Goal: Ask a question

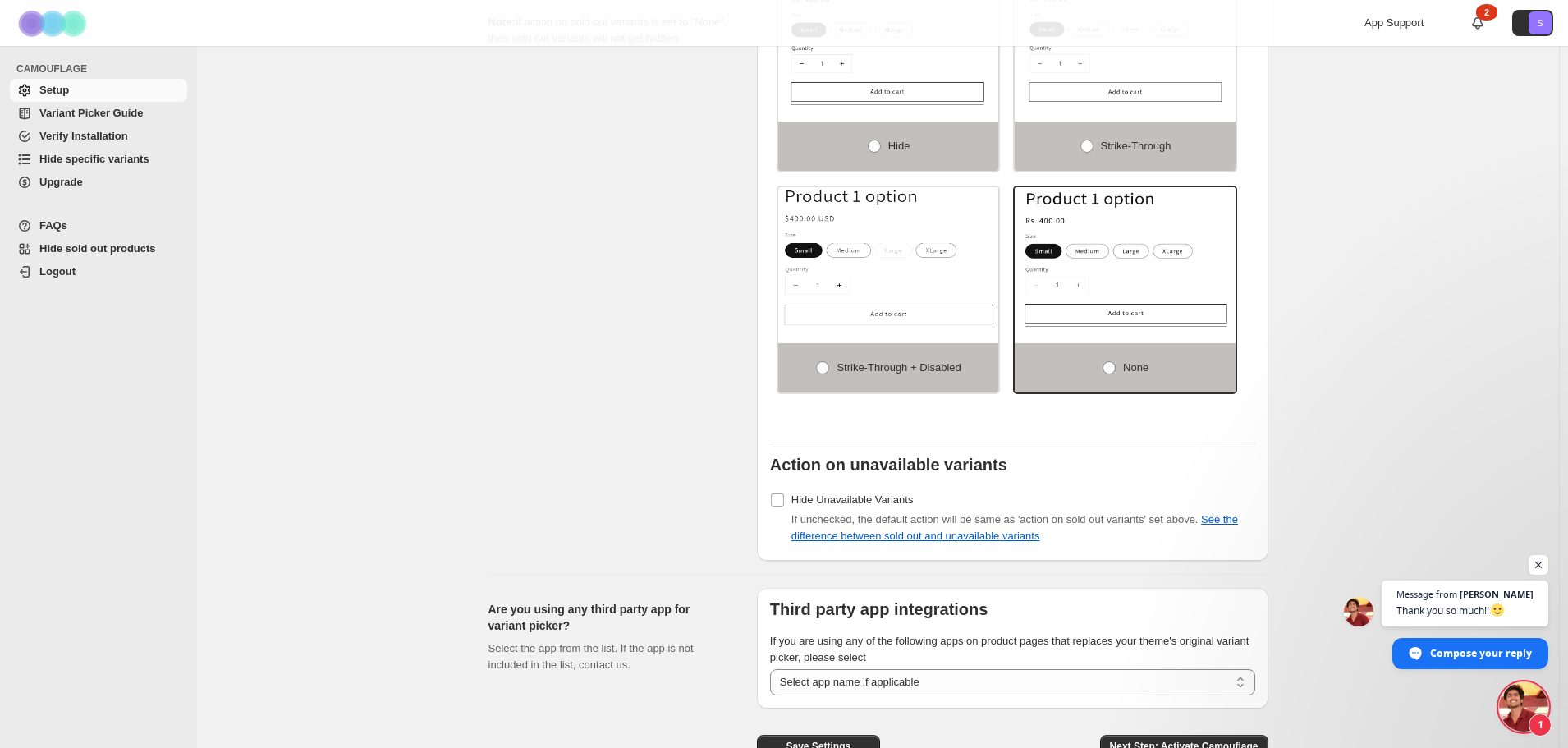
scroll to position [1145, 0]
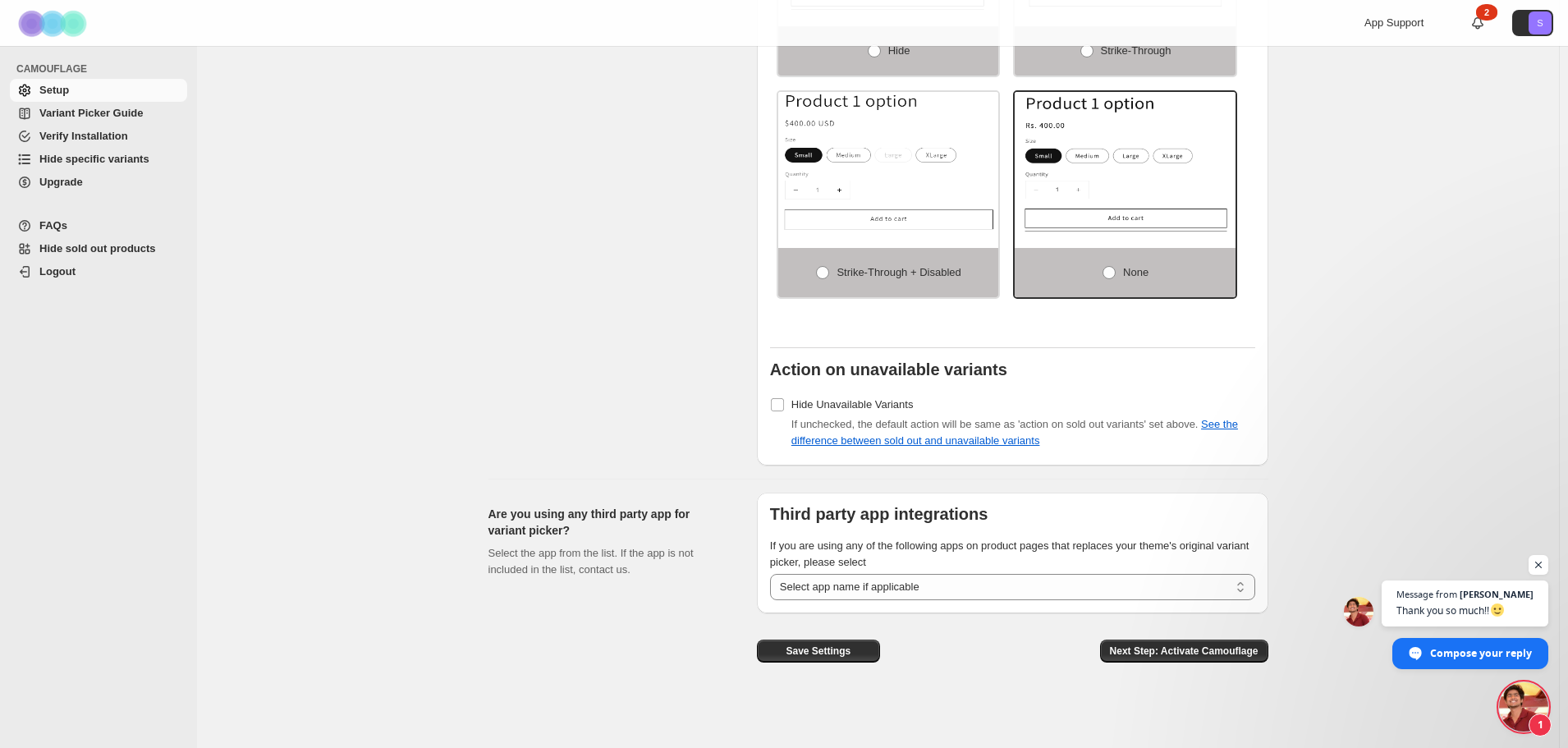
click at [94, 113] on span "Variant Picker Guide" at bounding box center [91, 113] width 104 height 12
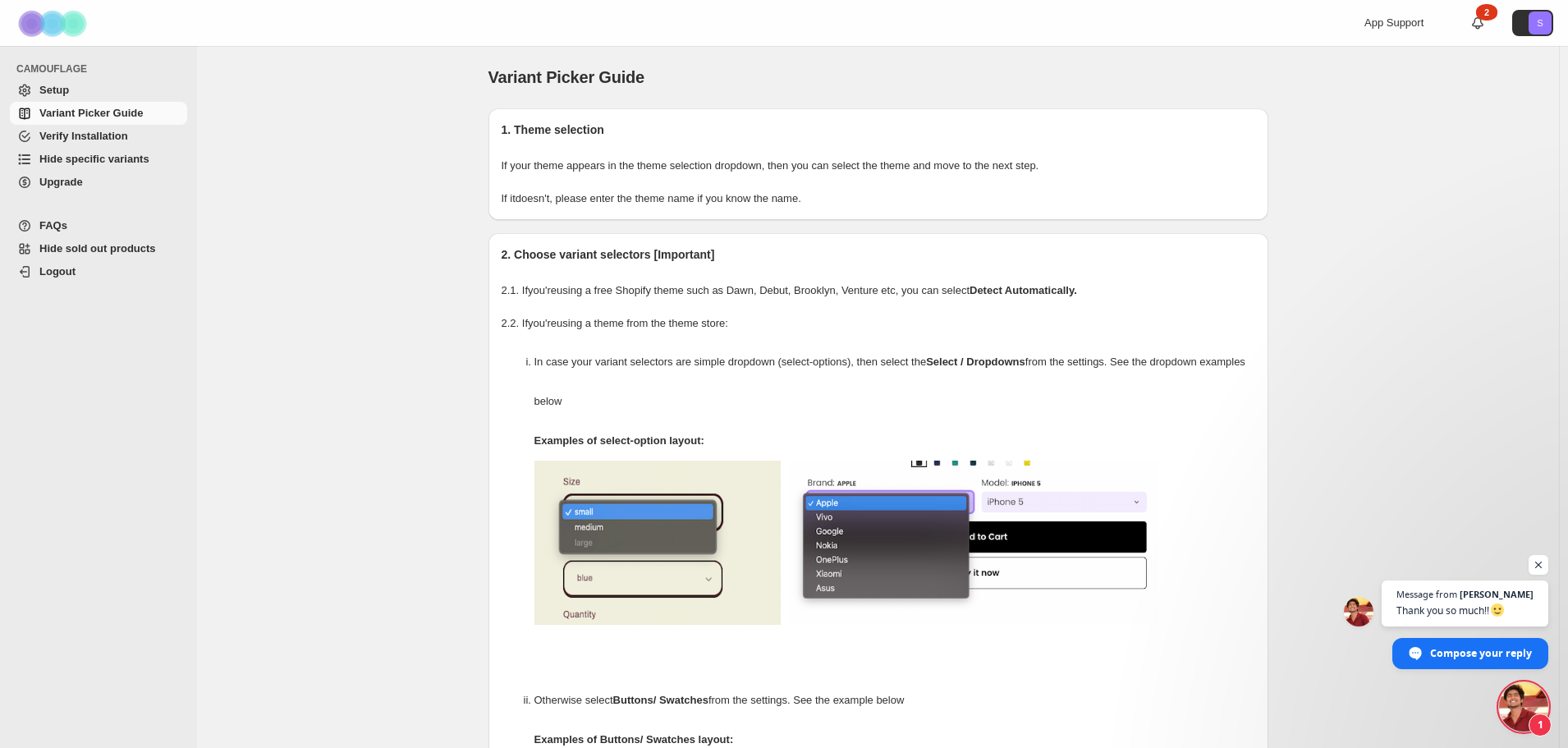
scroll to position [2072, 0]
click at [105, 166] on span "Hide specific variants" at bounding box center [112, 159] width 144 height 16
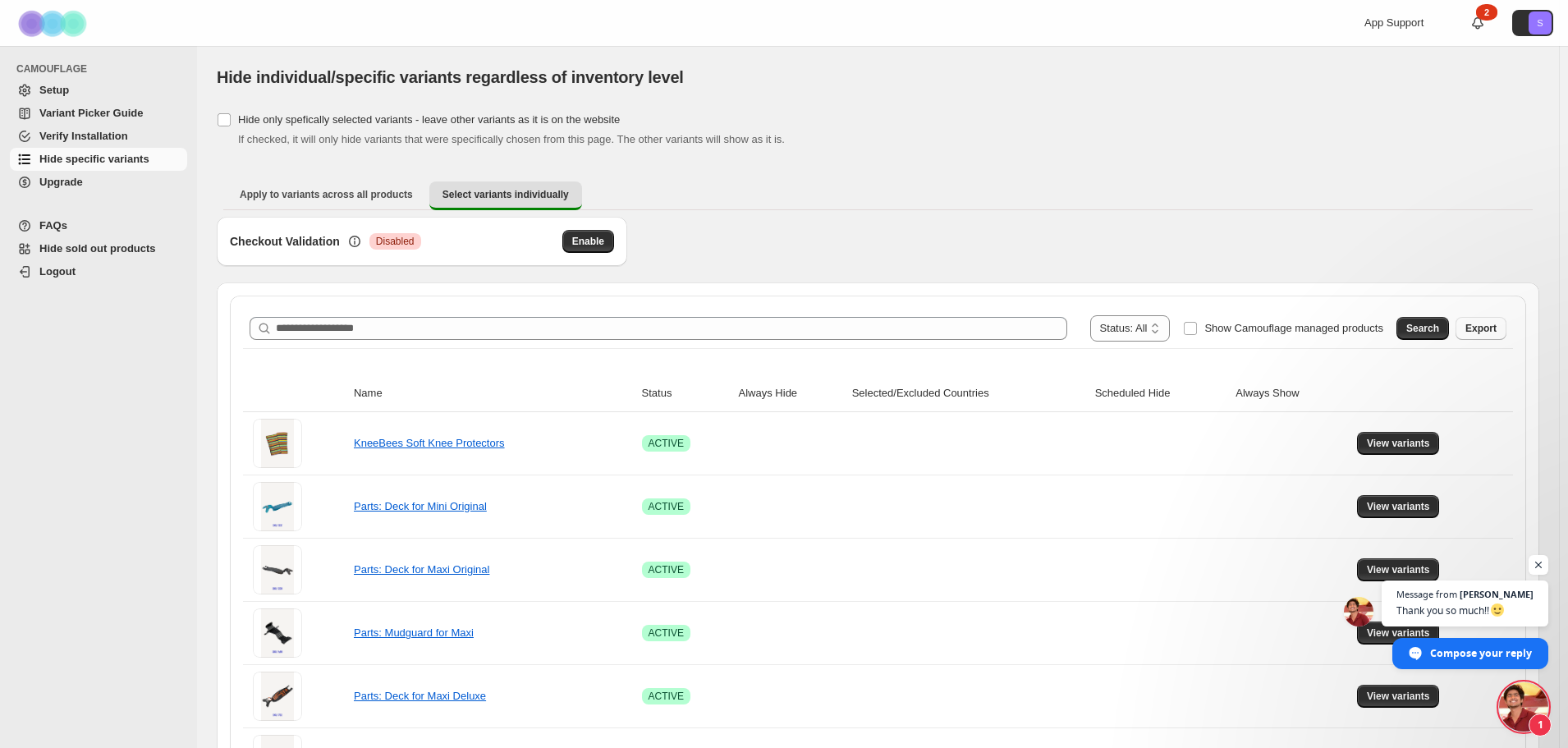
scroll to position [82, 0]
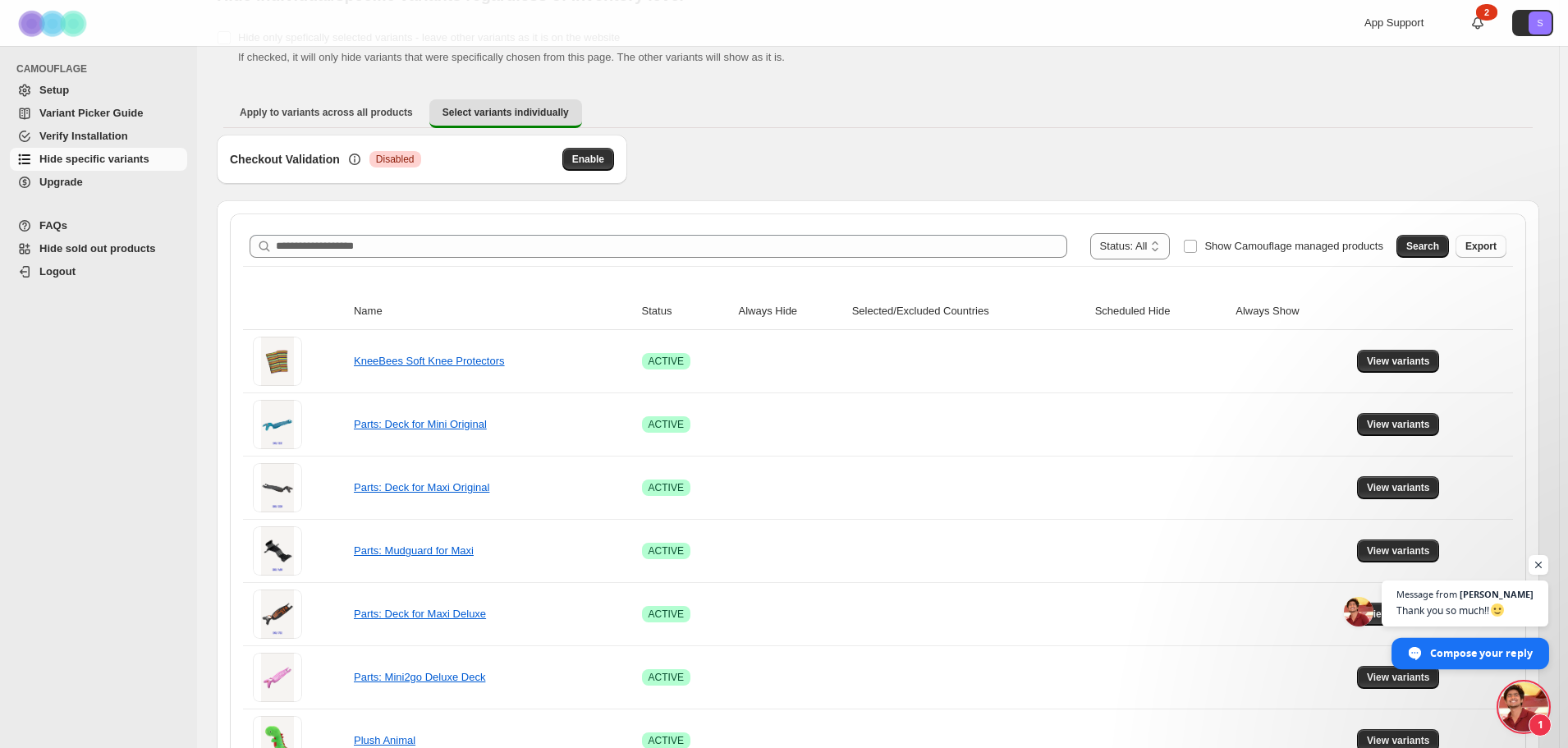
click at [1492, 653] on span "Compose your reply" at bounding box center [1481, 652] width 103 height 28
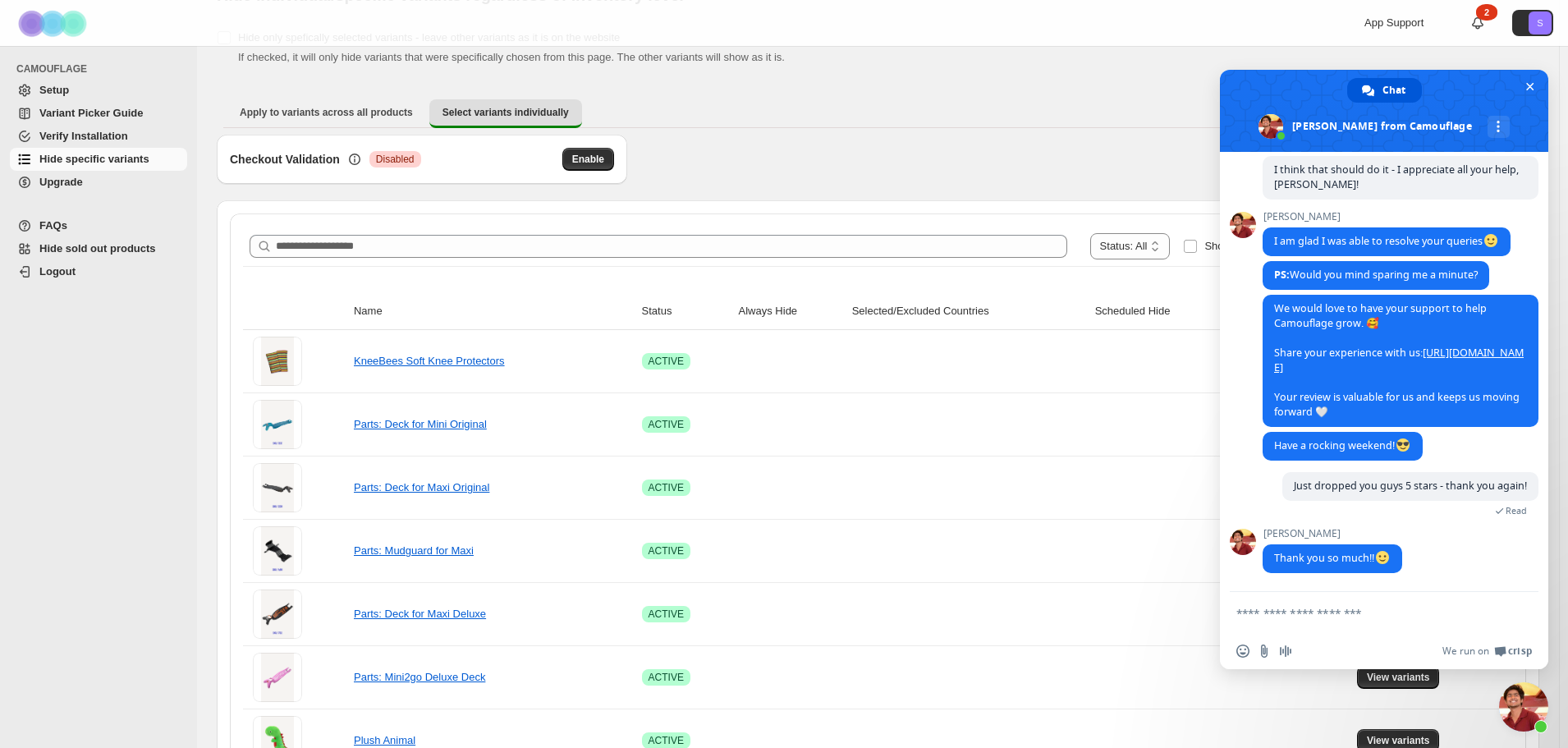
click at [1340, 617] on textarea "Compose your message..." at bounding box center [1366, 613] width 259 height 15
click at [1530, 84] on span "Close chat" at bounding box center [1530, 88] width 9 height 9
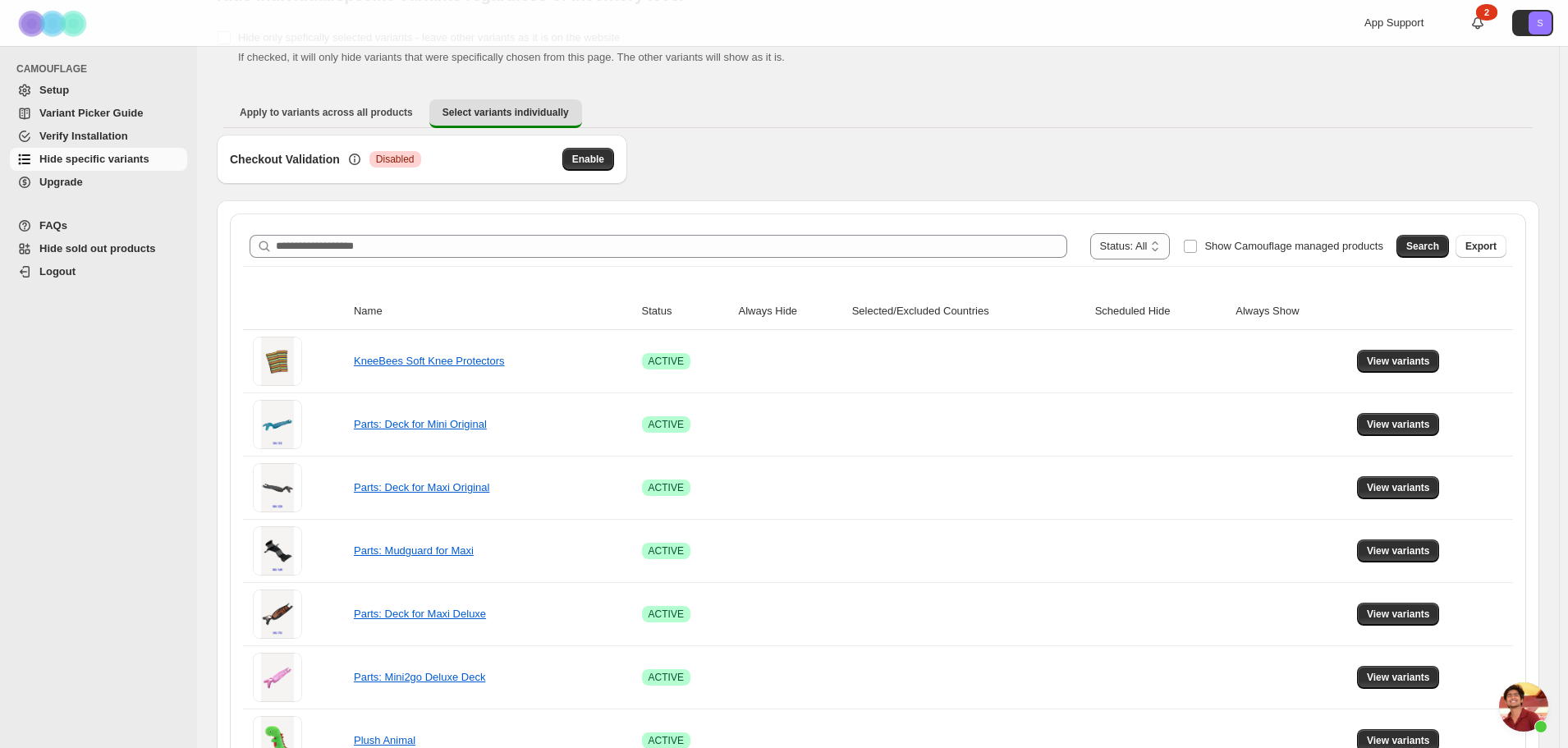
click at [88, 184] on span "Upgrade" at bounding box center [112, 182] width 144 height 16
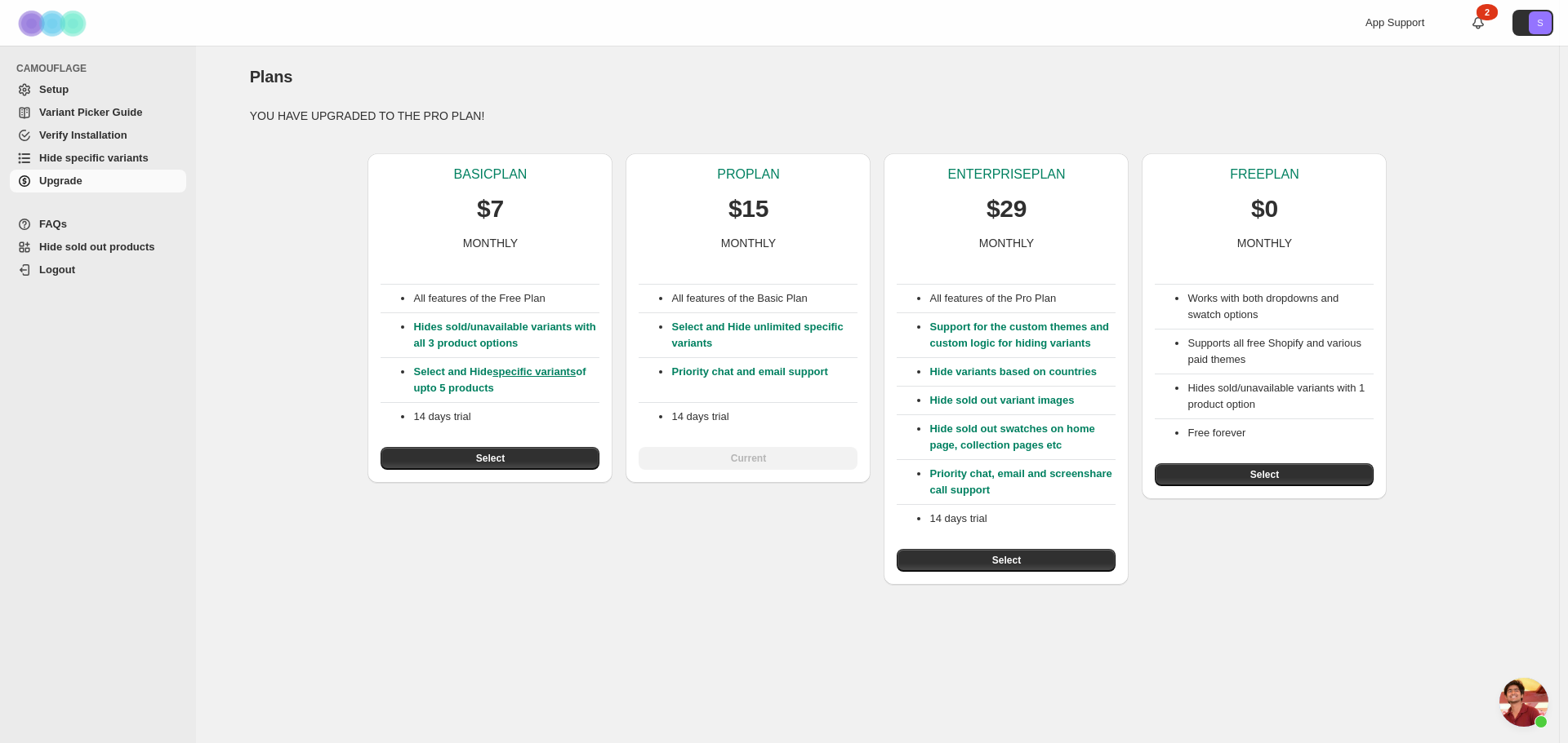
scroll to position [2058, 0]
click at [90, 156] on span "Hide specific variants" at bounding box center [94, 158] width 109 height 12
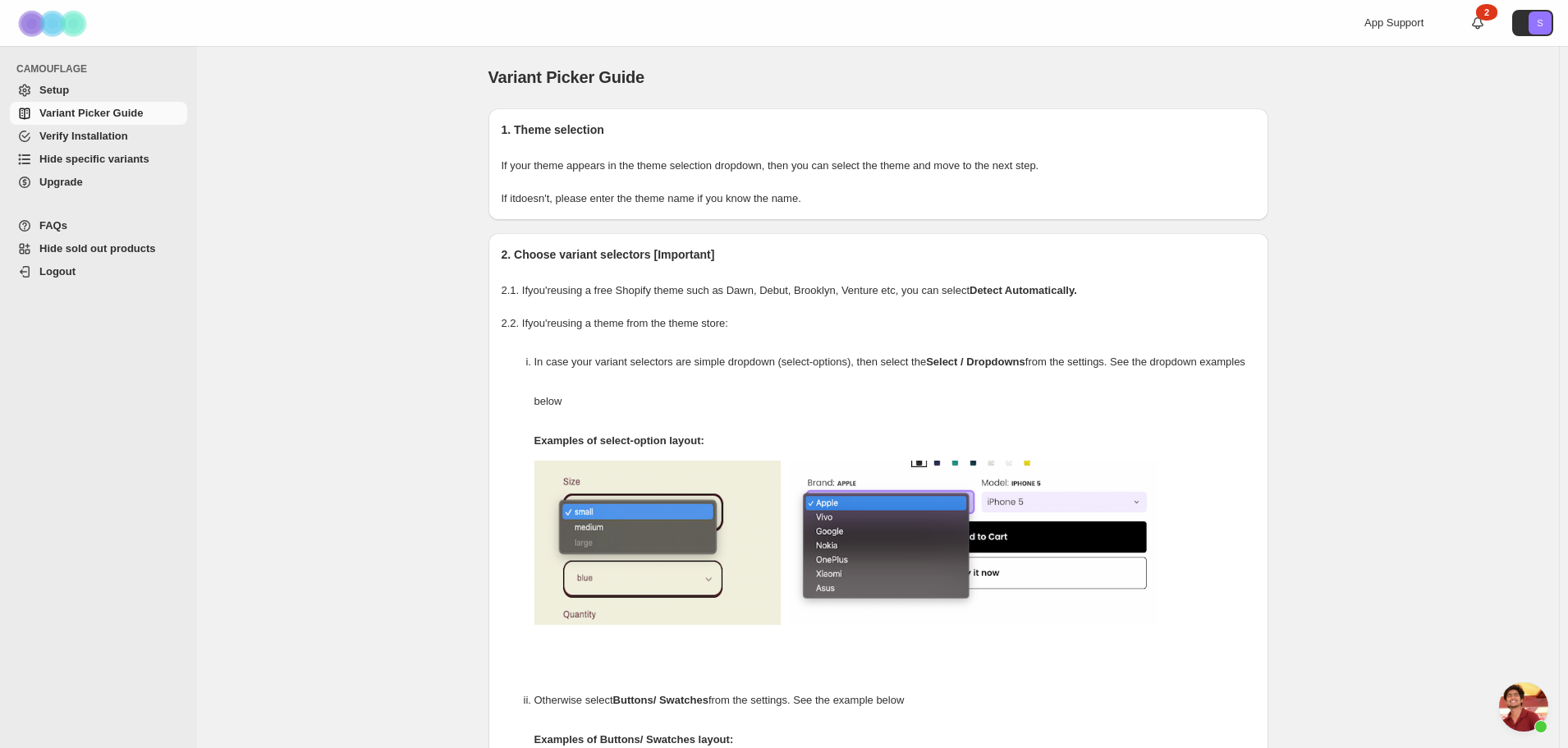
scroll to position [2072, 0]
click at [1536, 700] on span "Open chat" at bounding box center [1523, 707] width 49 height 49
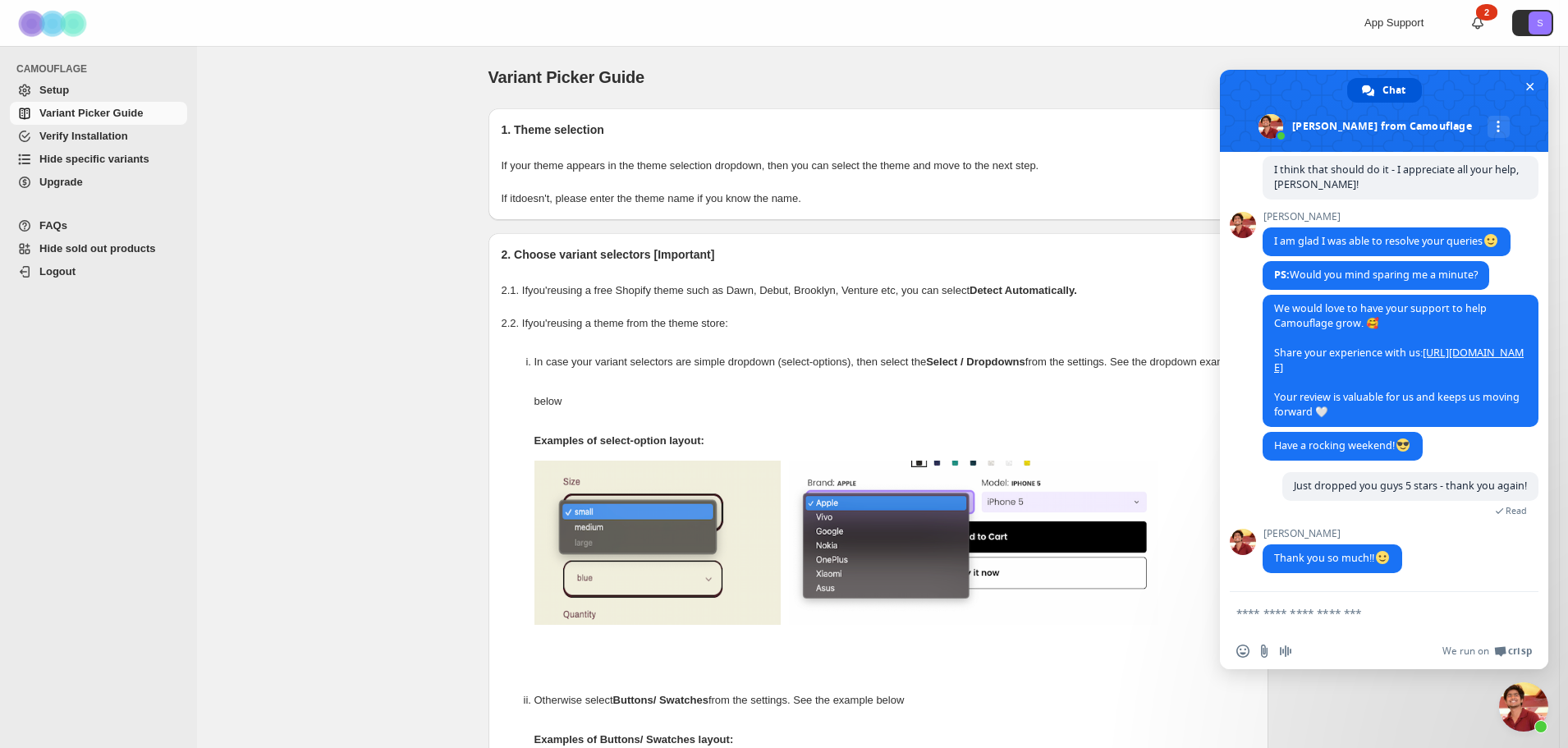
click at [1332, 618] on textarea "Compose your message..." at bounding box center [1366, 613] width 259 height 15
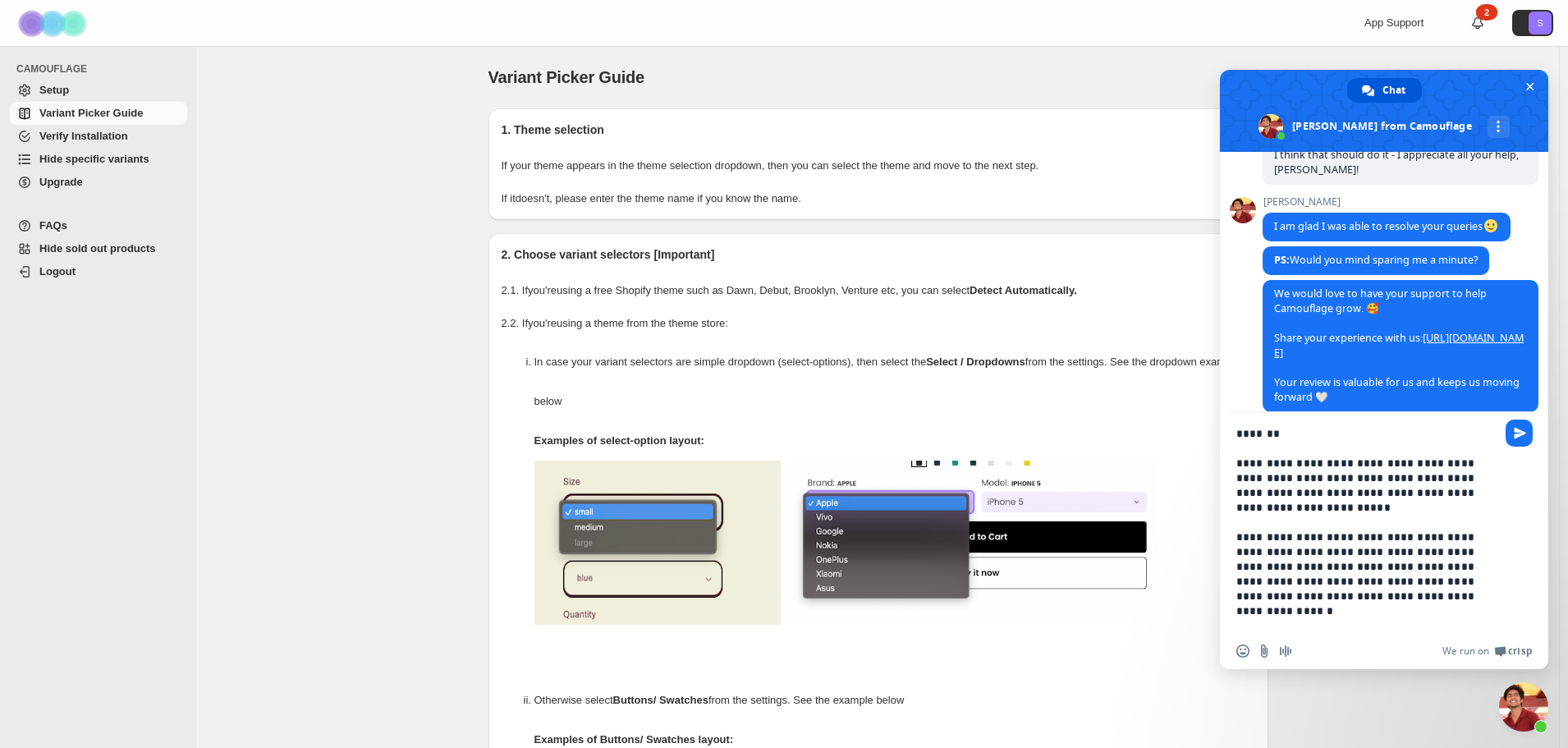
type textarea "**********"
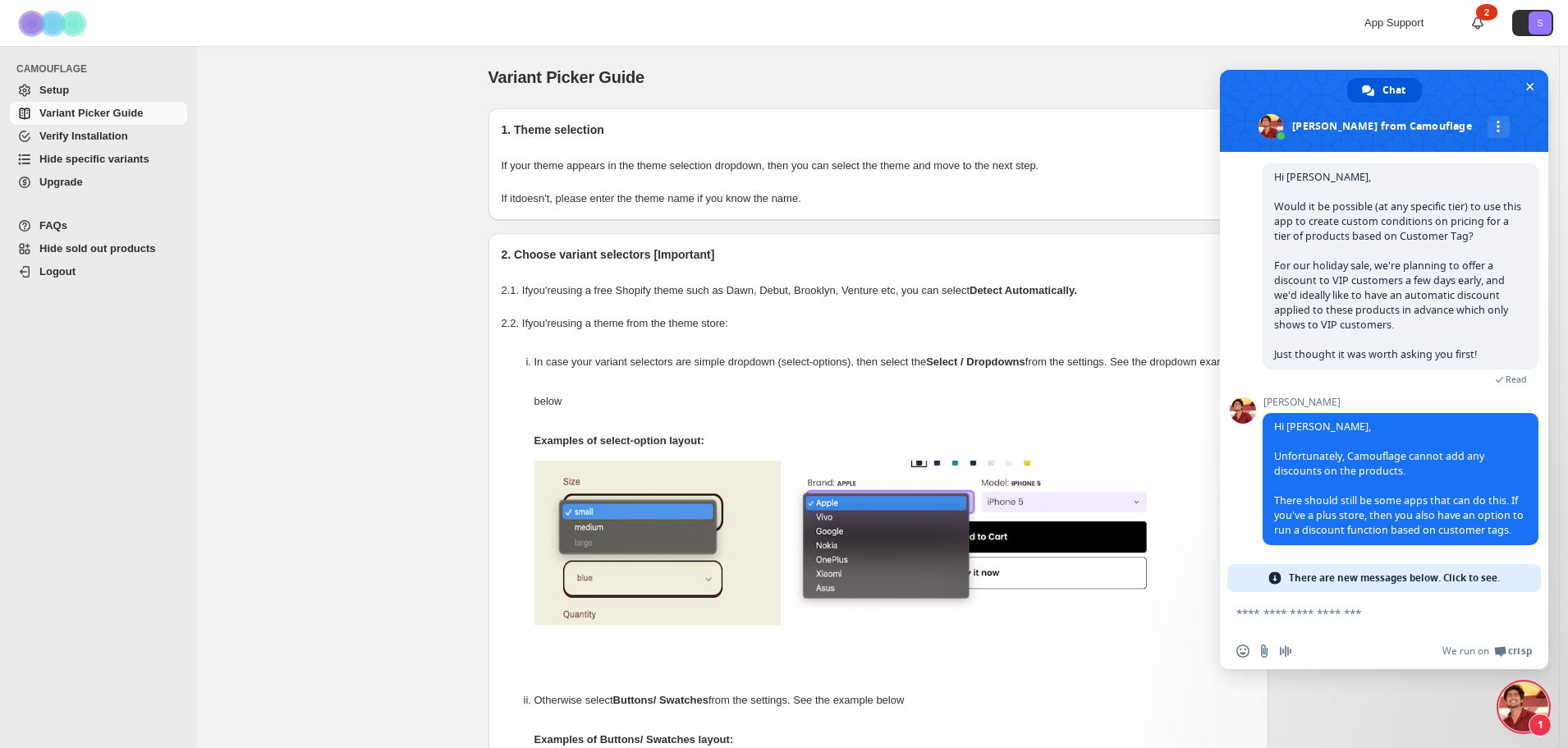
scroll to position [2495, 0]
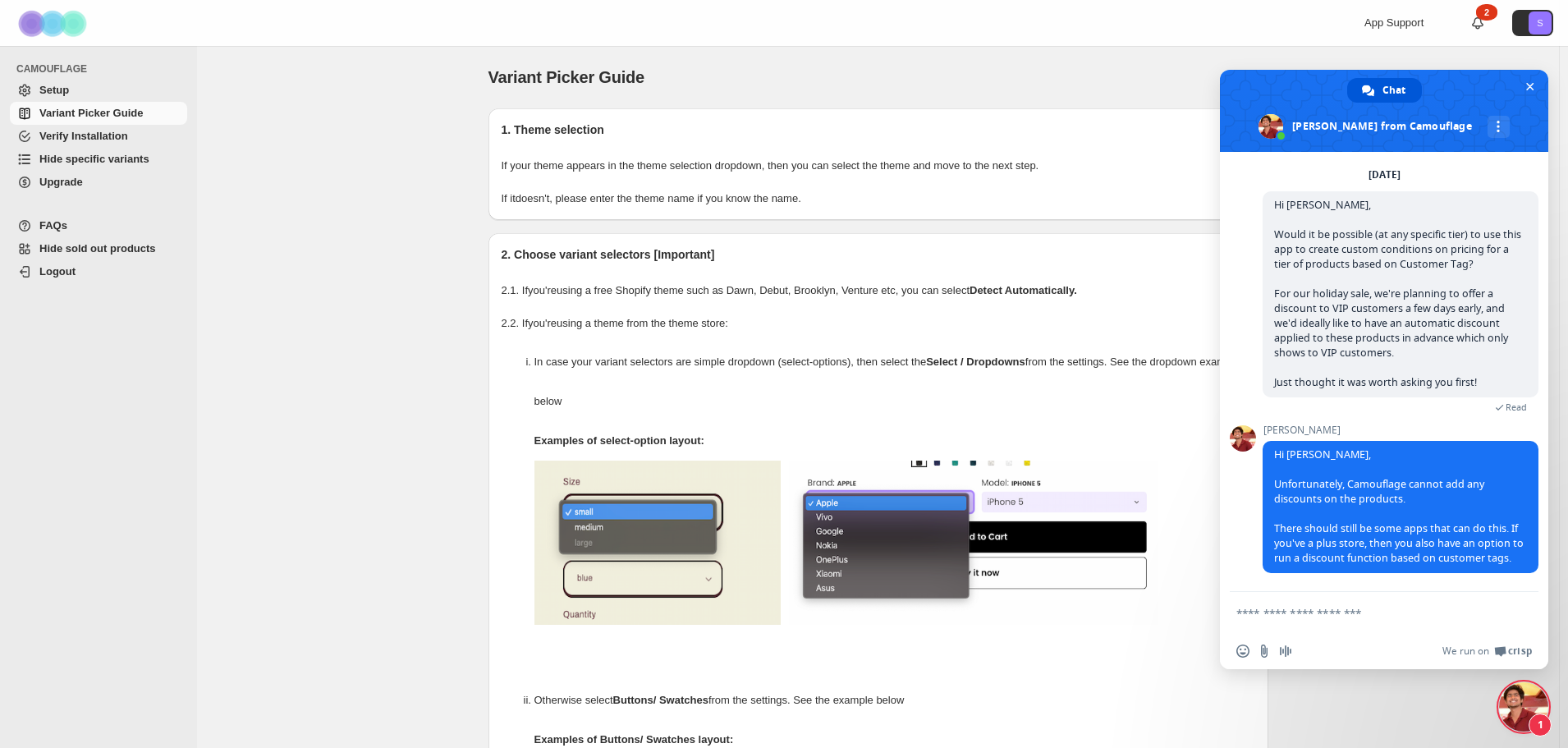
click at [1321, 613] on textarea "Compose your message..." at bounding box center [1366, 613] width 259 height 15
type textarea "**********"
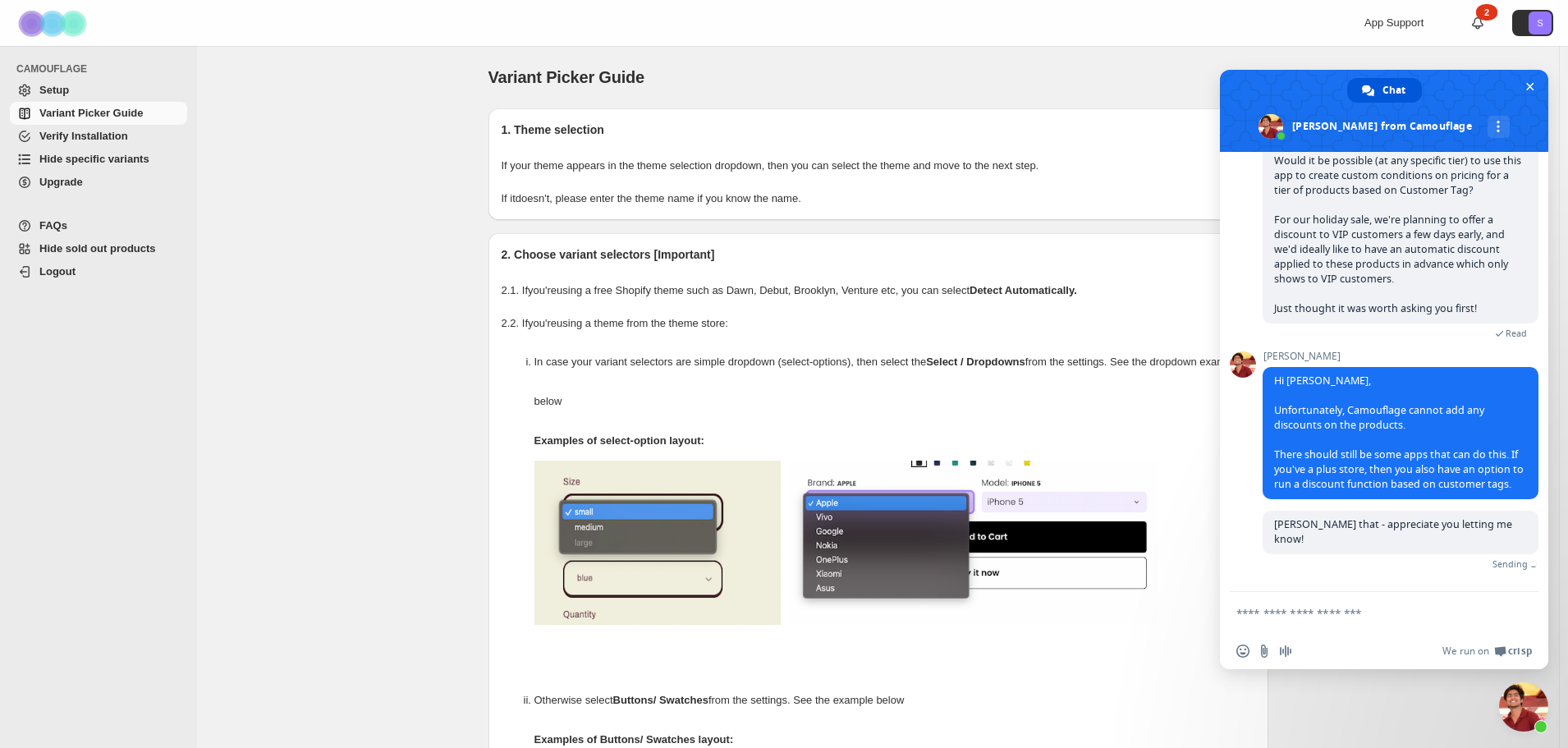
scroll to position [2535, 0]
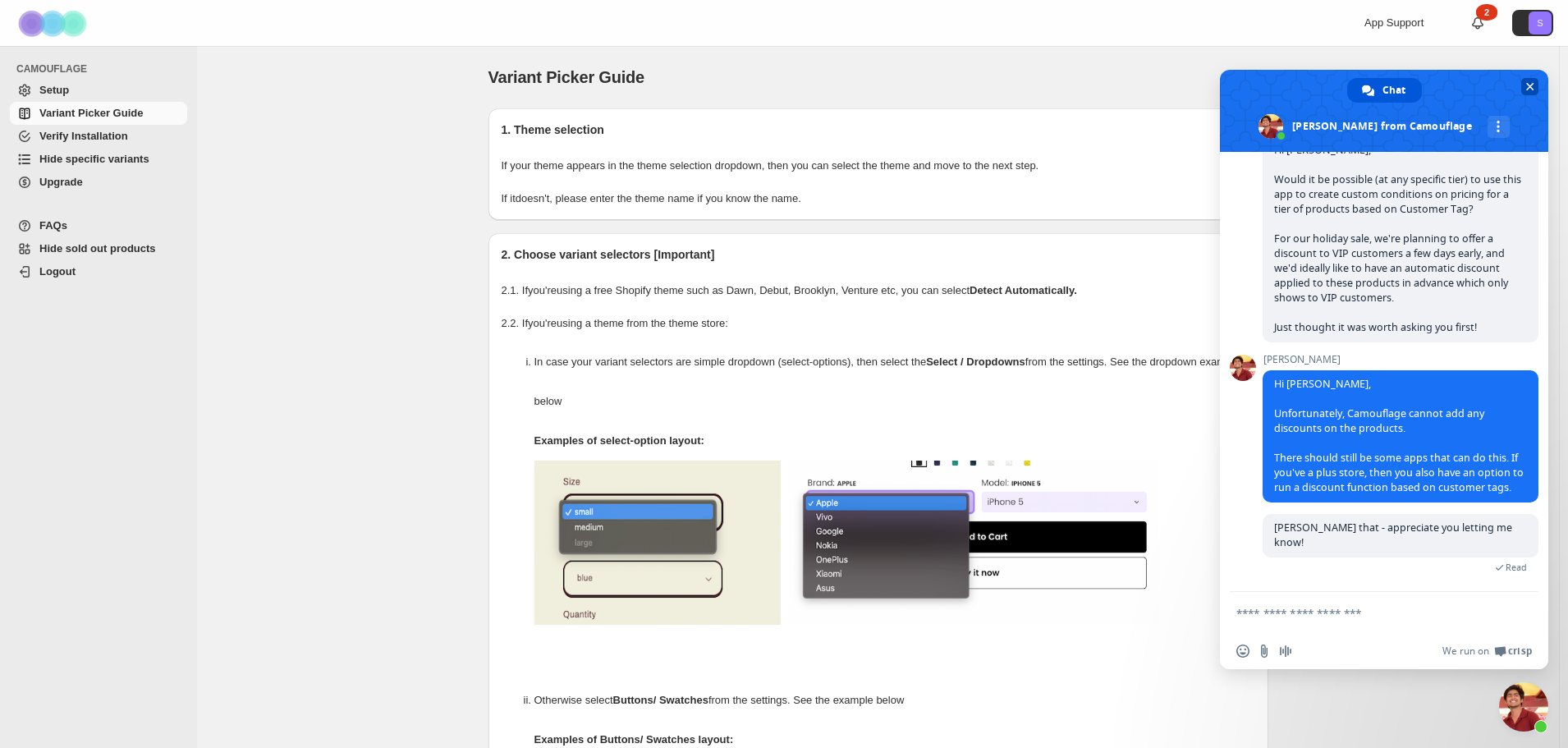
click at [1535, 88] on span "Close chat" at bounding box center [1530, 87] width 17 height 17
